Goal: Transaction & Acquisition: Subscribe to service/newsletter

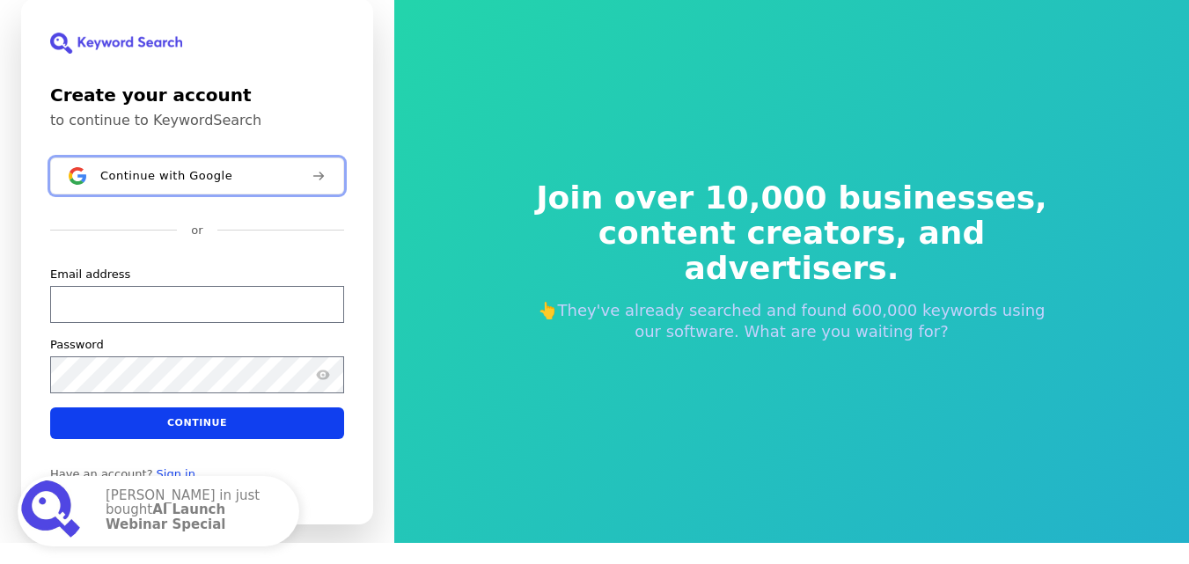
click at [235, 184] on button "Continue with Google" at bounding box center [197, 175] width 294 height 37
